Goal: Find specific page/section: Find specific page/section

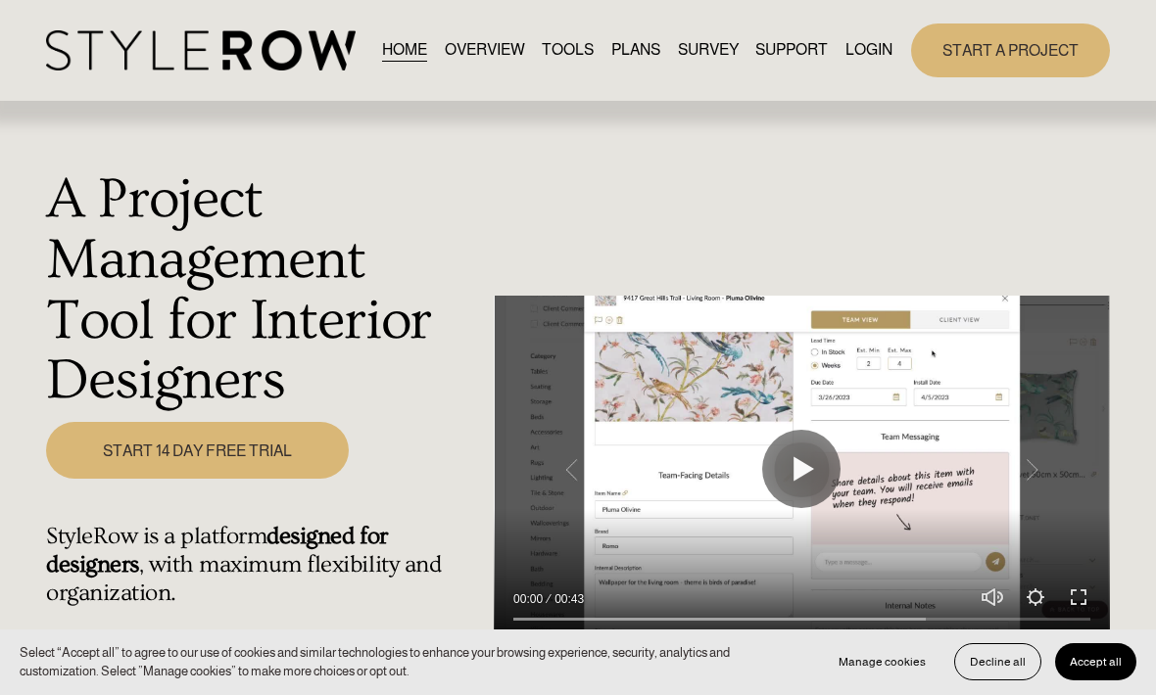
click at [880, 64] on link "LOGIN" at bounding box center [868, 50] width 47 height 26
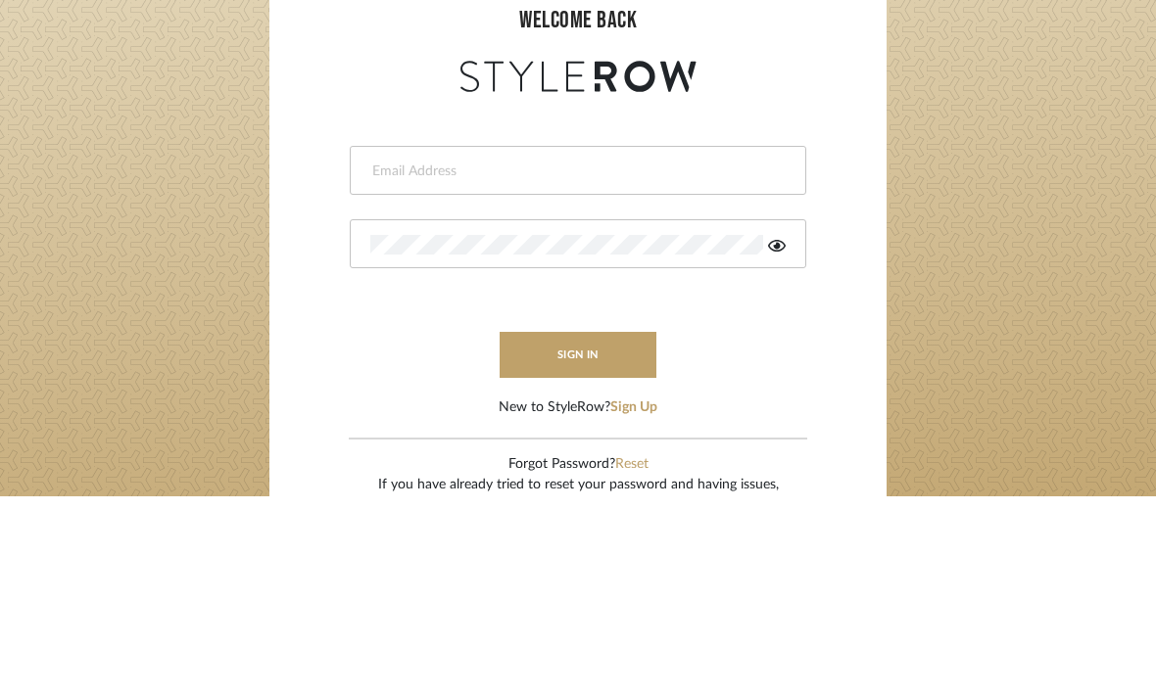
type input "carrie@tresbelleinteriors.com"
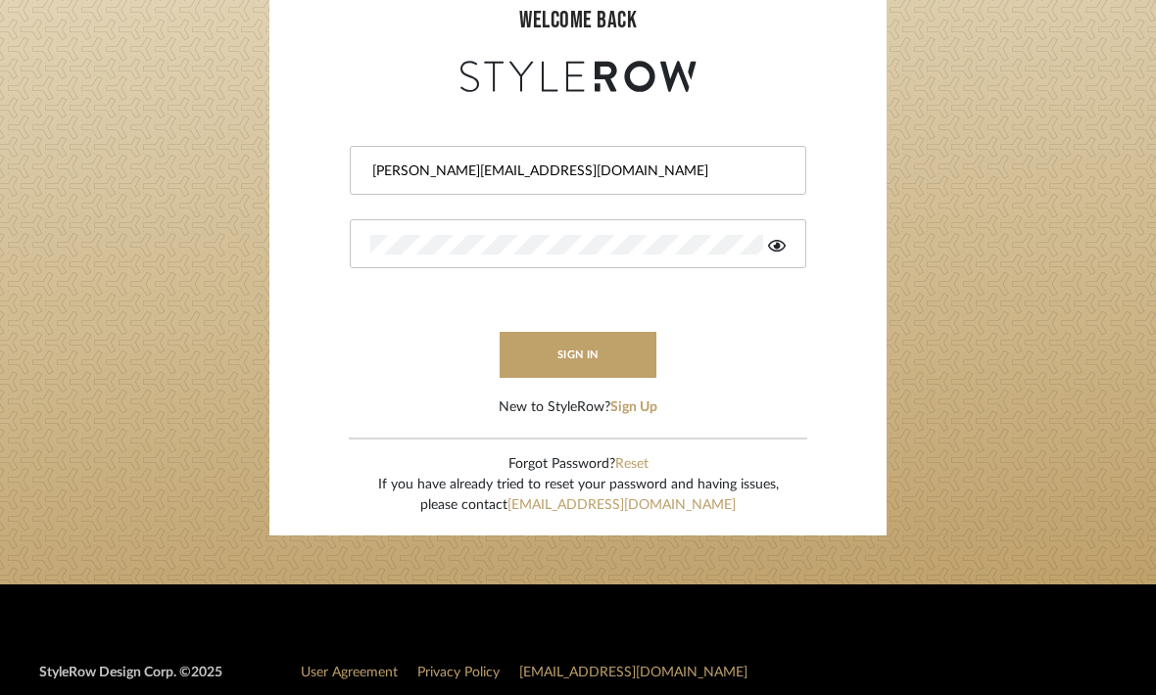
click at [617, 349] on button "sign in" at bounding box center [577, 355] width 157 height 46
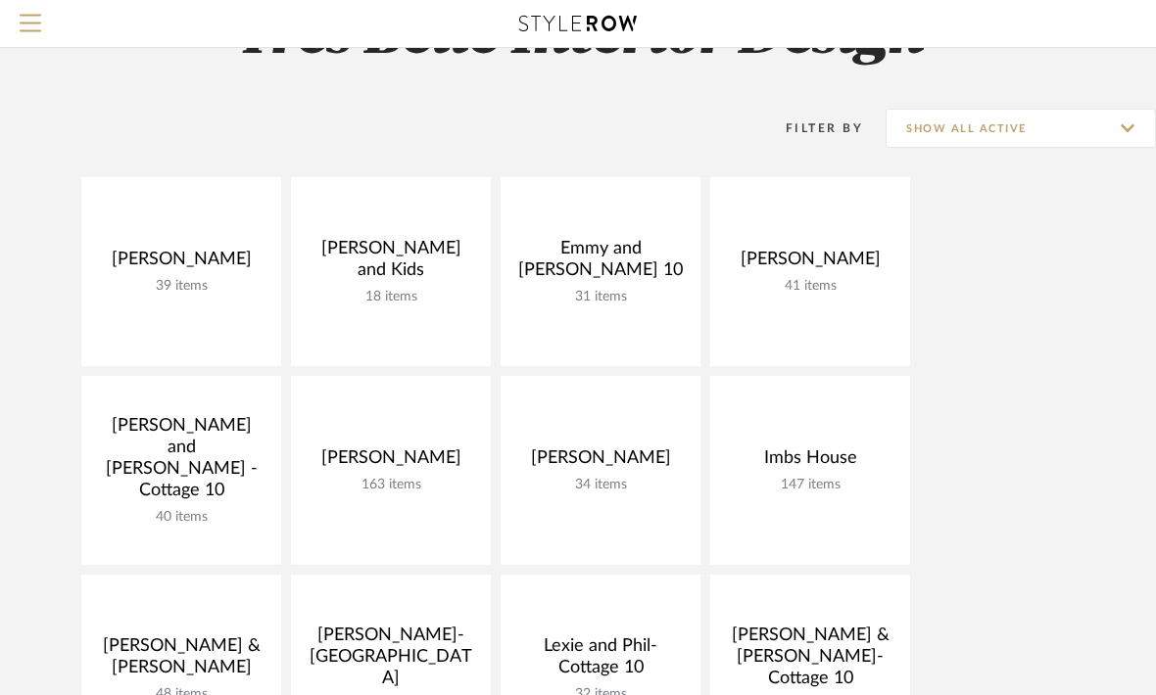
scroll to position [100, 0]
click at [0, 0] on link "Open Project" at bounding box center [0, 0] width 0 height 0
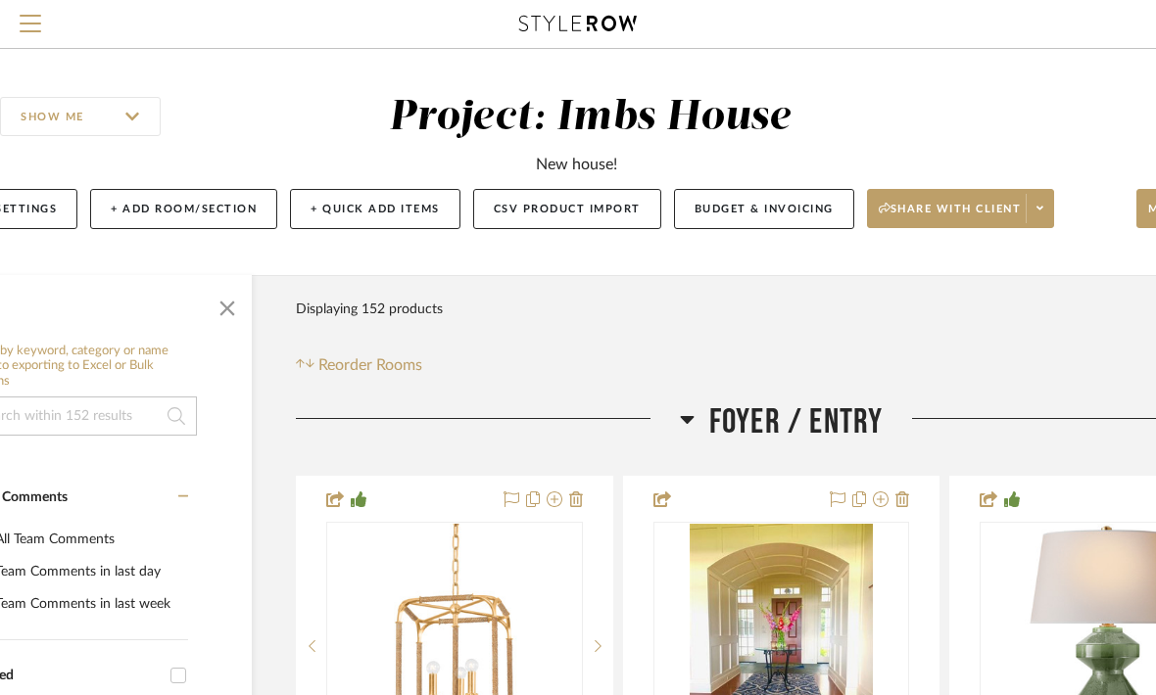
scroll to position [0, 138]
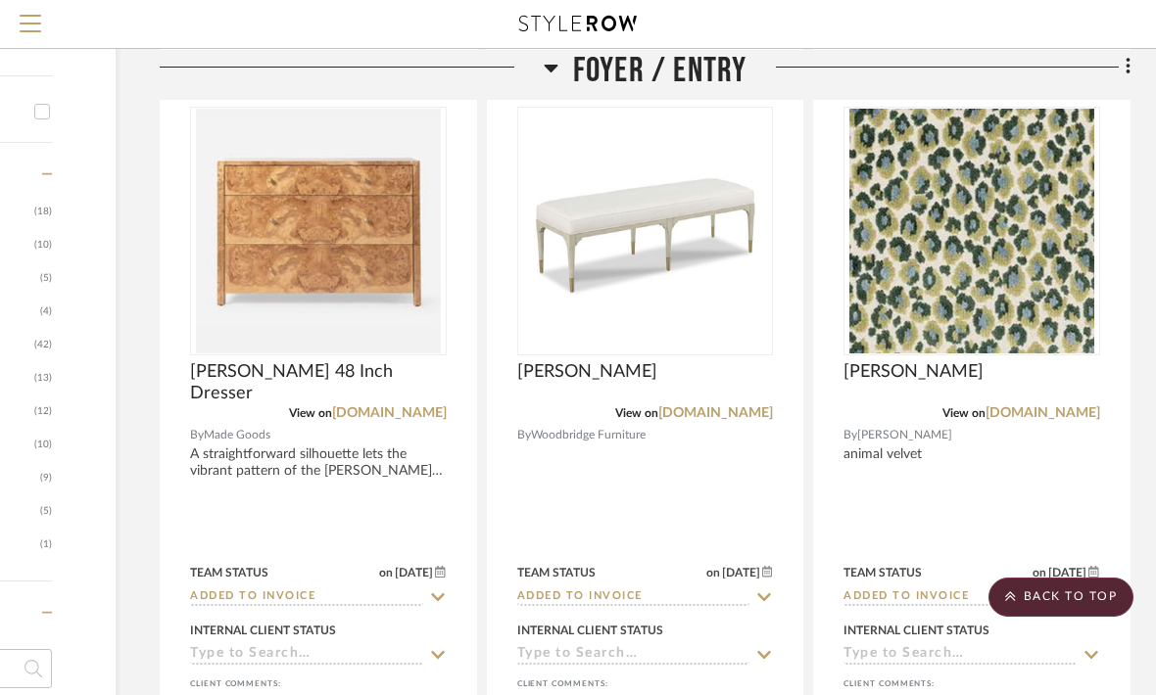
click at [0, 0] on img at bounding box center [0, 0] width 0 height 0
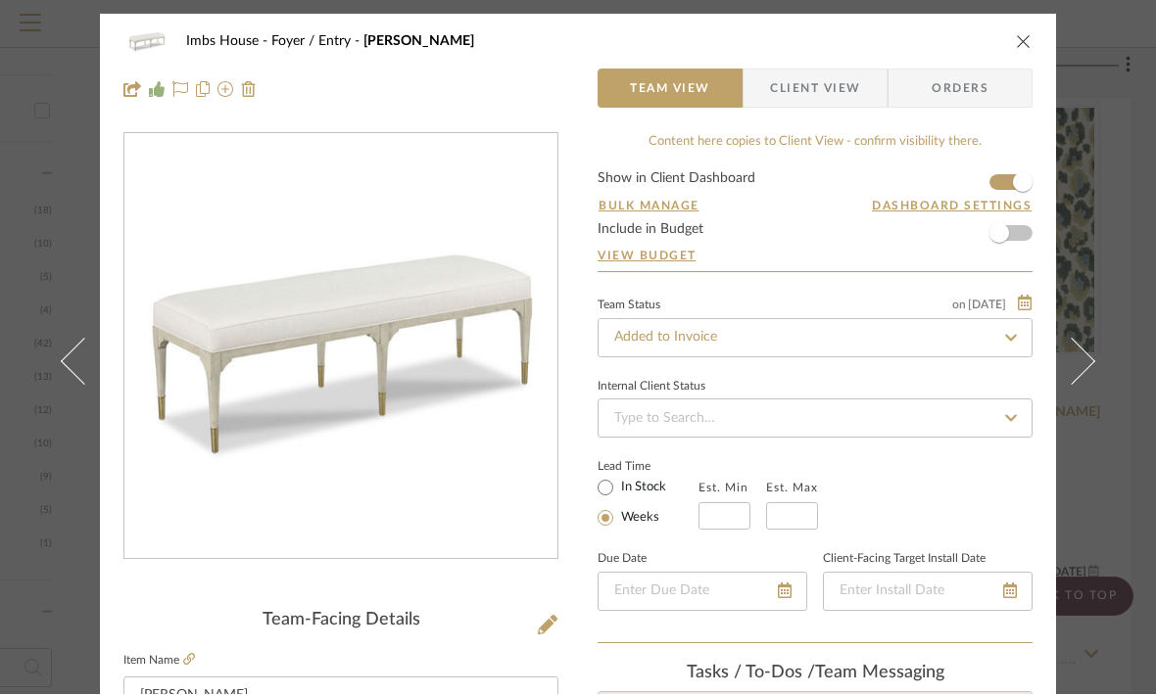
scroll to position [50, 0]
click at [1026, 40] on icon "close" at bounding box center [1024, 42] width 16 height 16
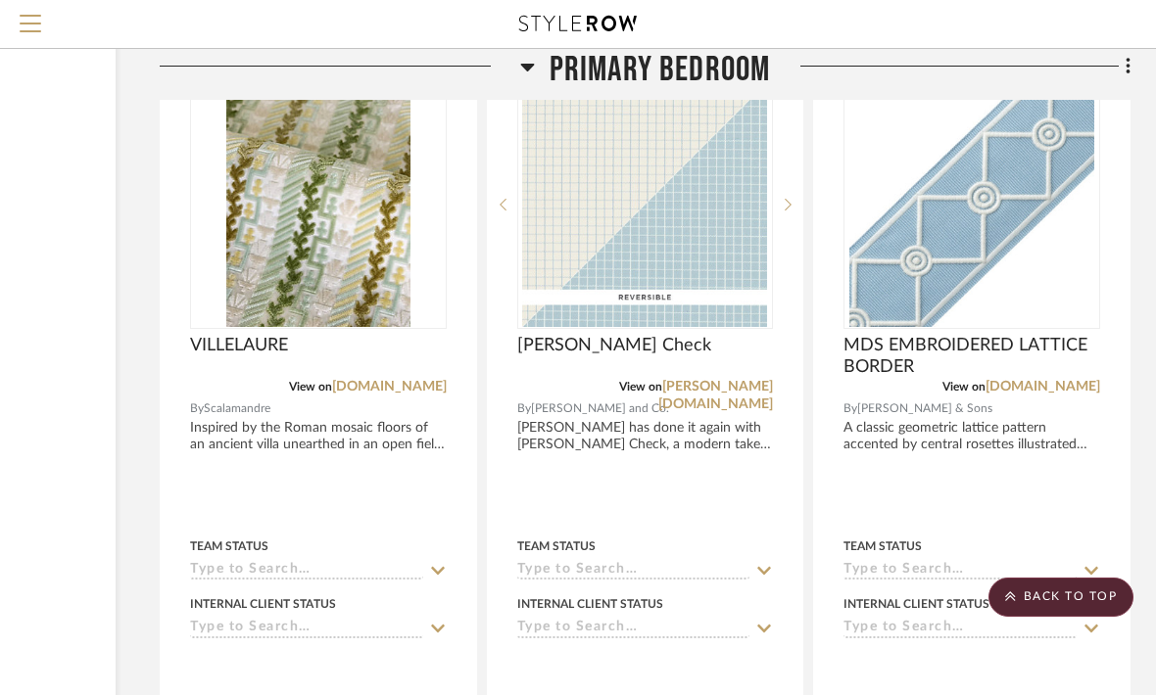
click at [0, 0] on img at bounding box center [0, 0] width 0 height 0
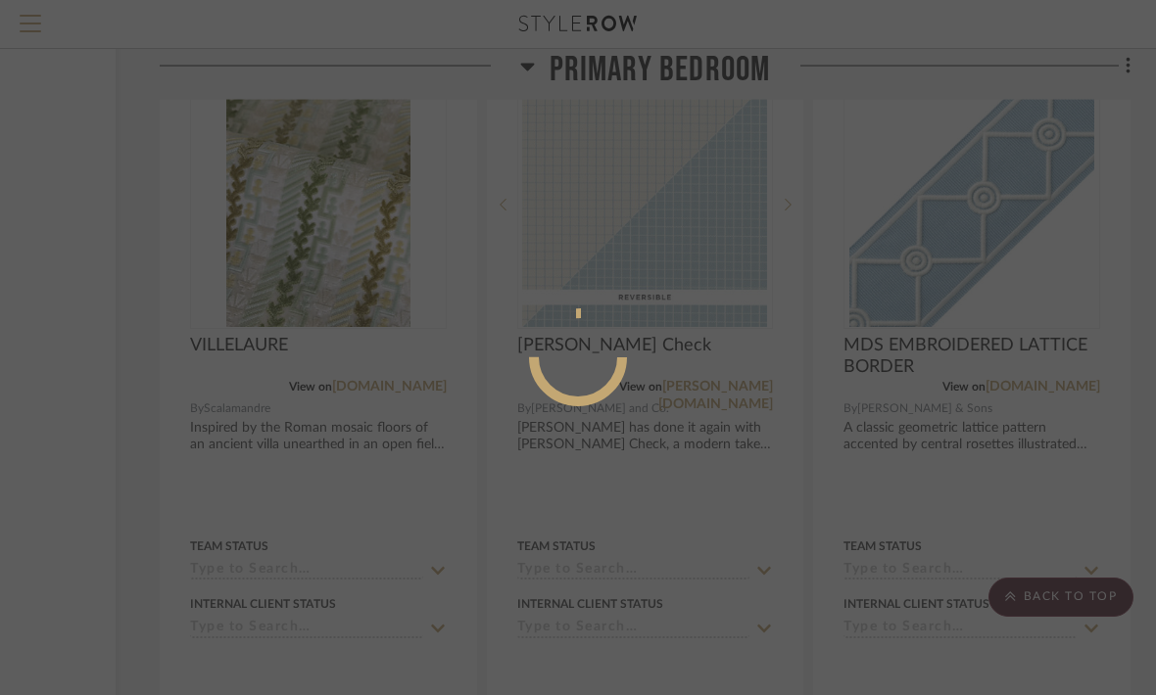
scroll to position [0, 0]
